Goal: Find specific page/section: Find specific page/section

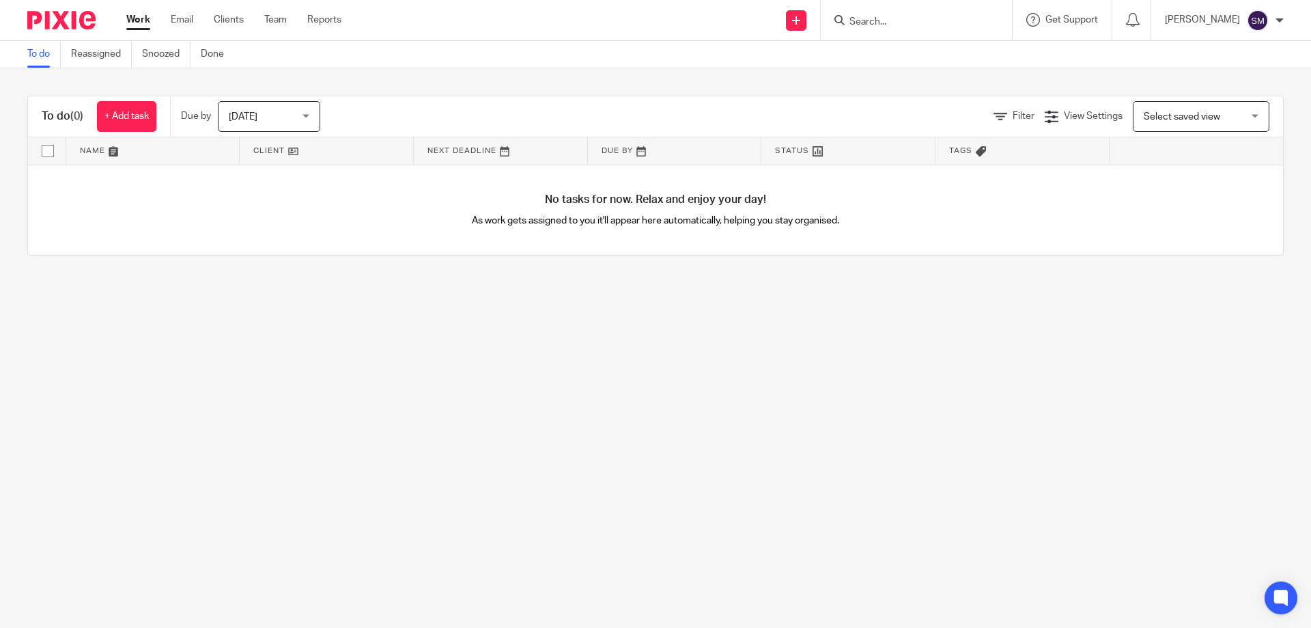
click at [914, 17] on input "Search" at bounding box center [909, 22] width 123 height 12
type input "rave"
click at [917, 42] on div "Rave For Research Limited [PERSON_NAME] [PERSON_NAME] Trave l Limited" at bounding box center [930, 74] width 192 height 84
click at [917, 47] on link at bounding box center [930, 53] width 170 height 20
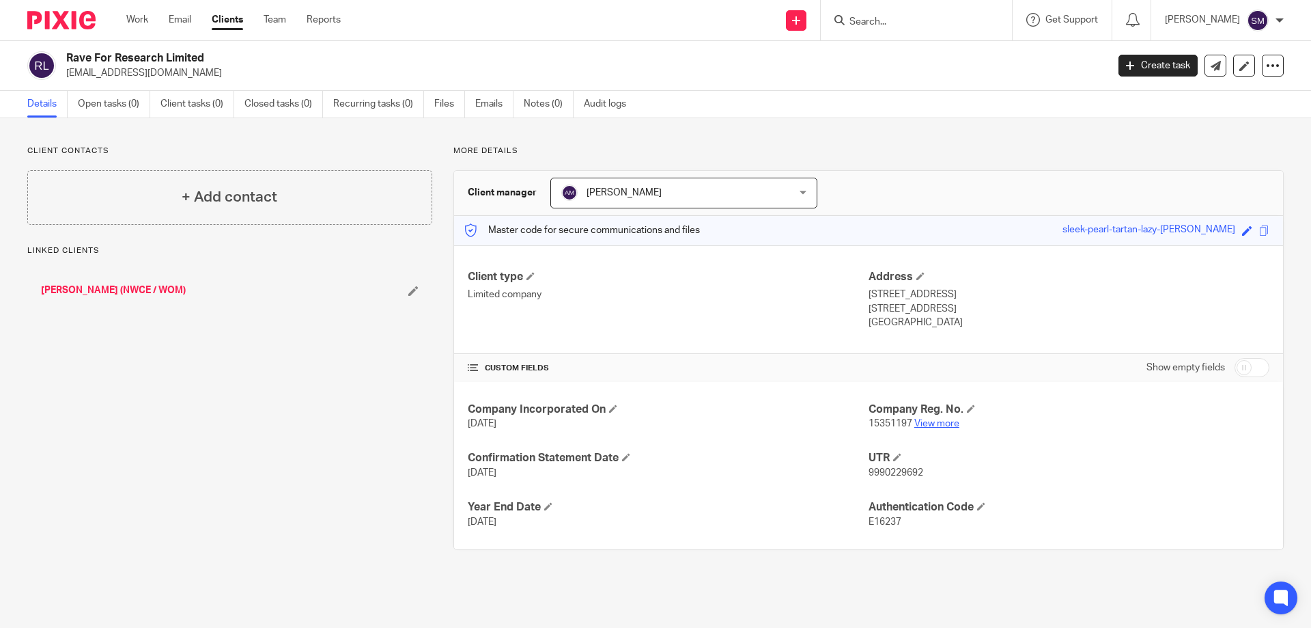
click at [914, 419] on link "View more" at bounding box center [936, 424] width 45 height 10
